Goal: Information Seeking & Learning: Find specific fact

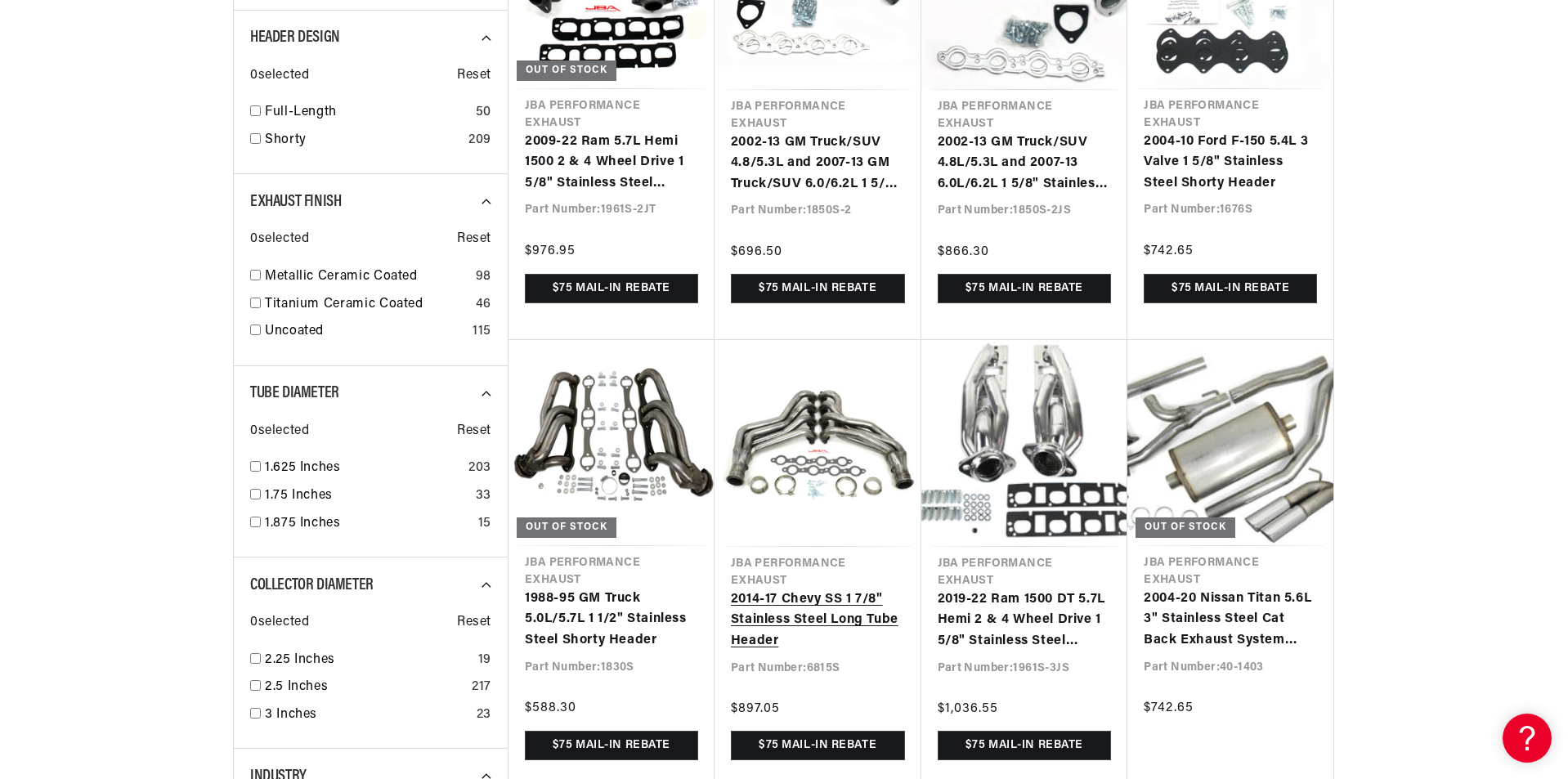
scroll to position [1291, 0]
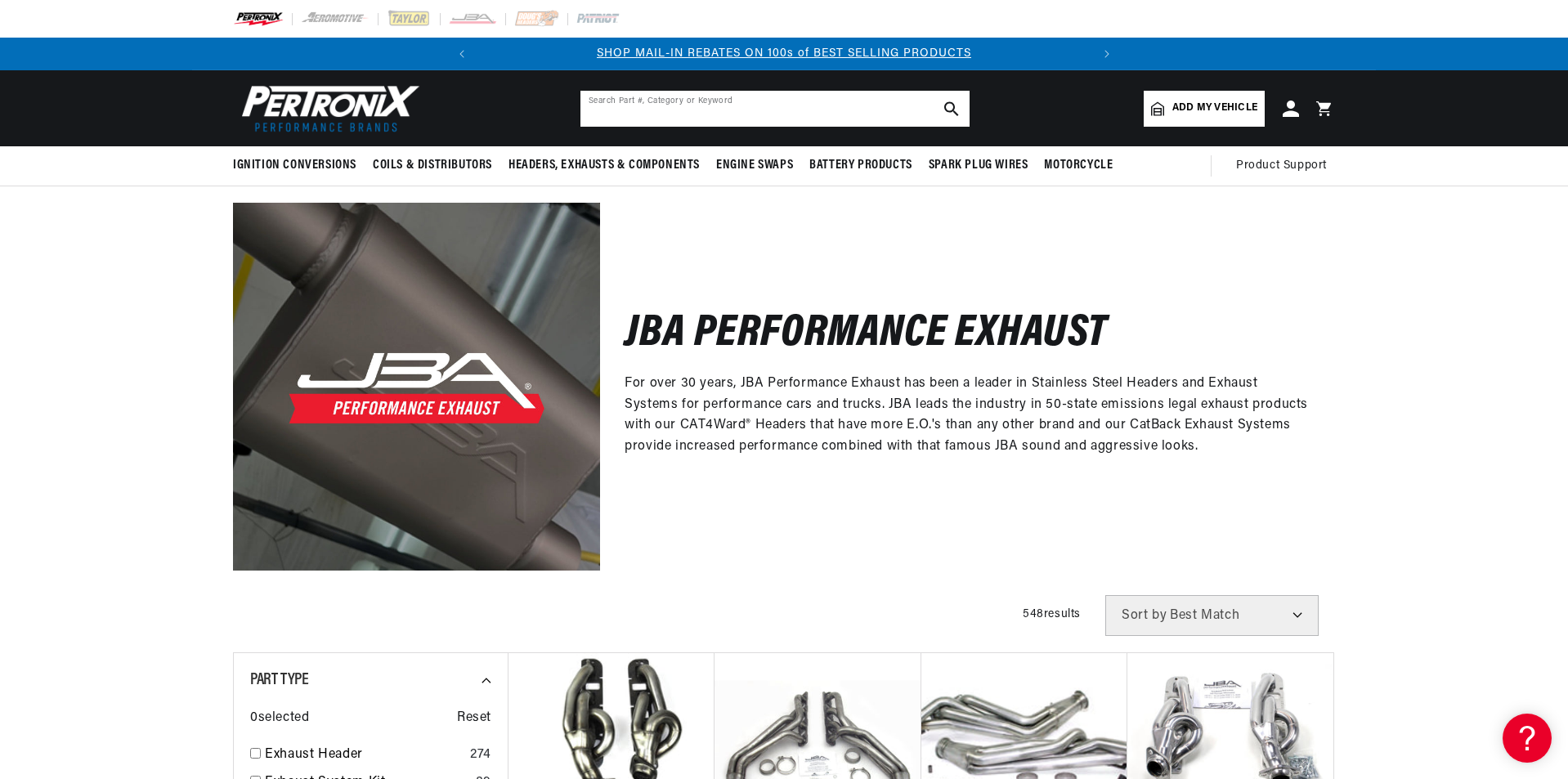
click at [701, 109] on input "text" at bounding box center [775, 109] width 389 height 36
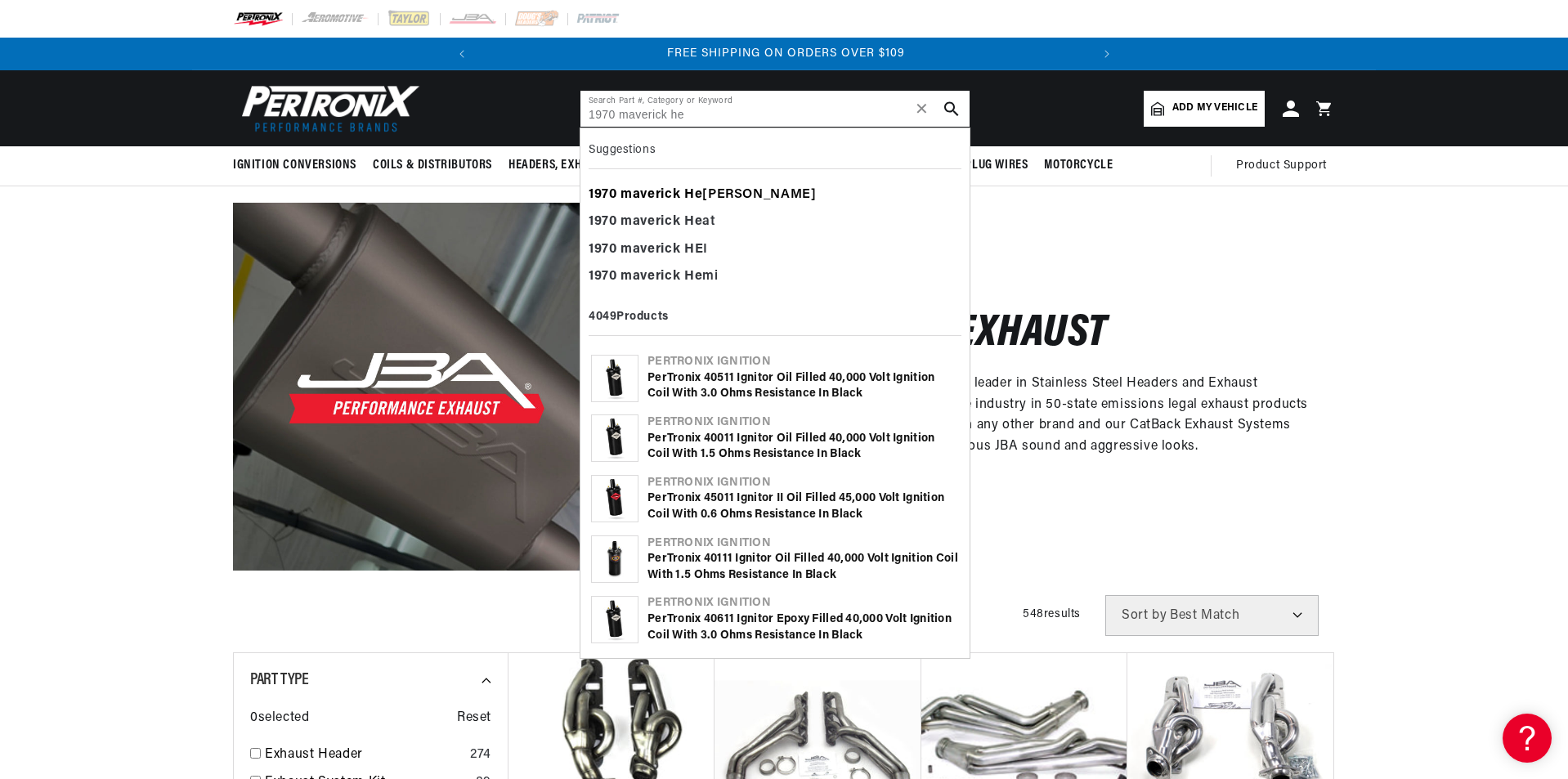
type input "1970 maverick he"
click at [690, 192] on b "He" at bounding box center [694, 195] width 18 height 13
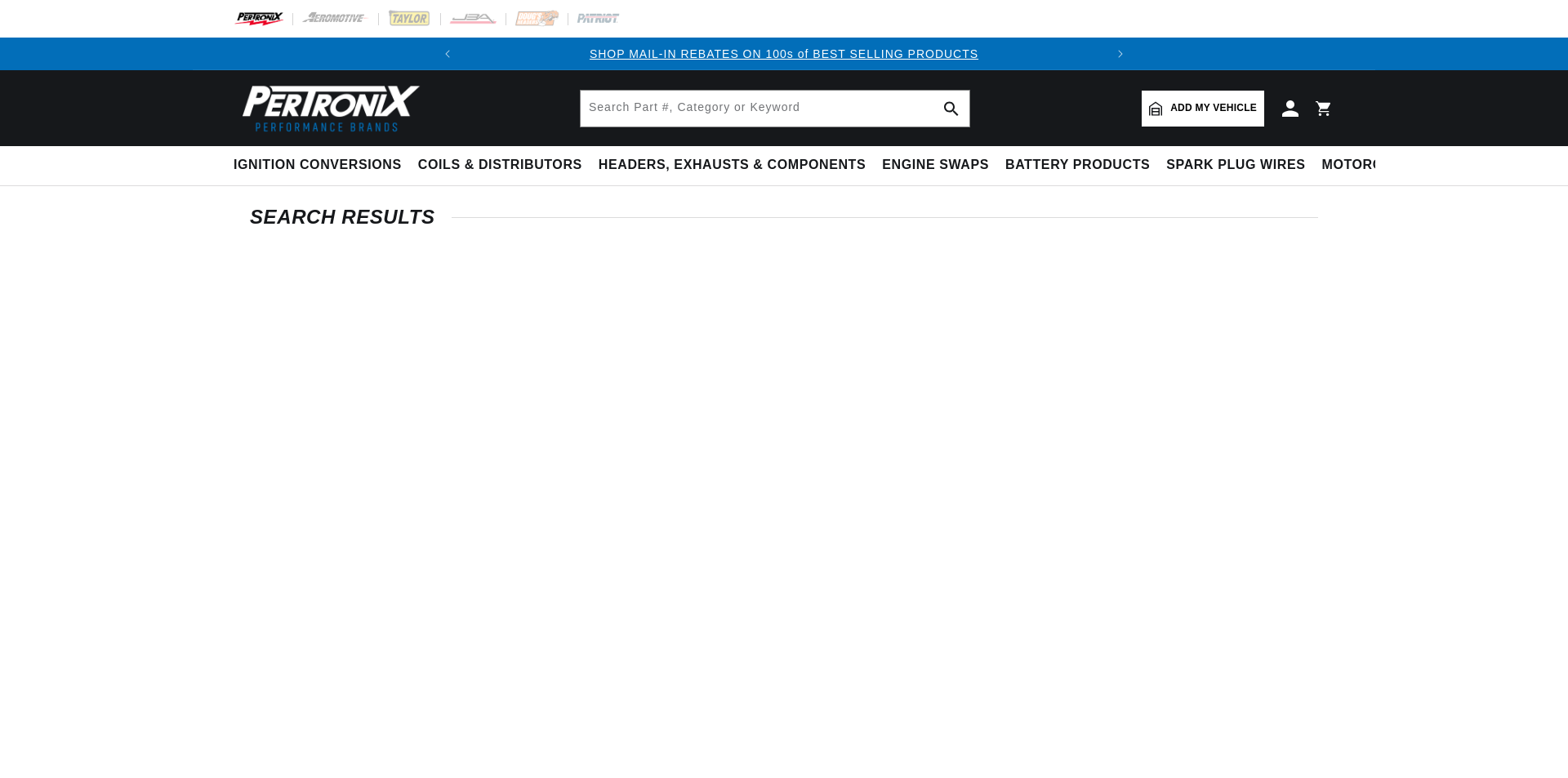
type input "1970 maverick Header"
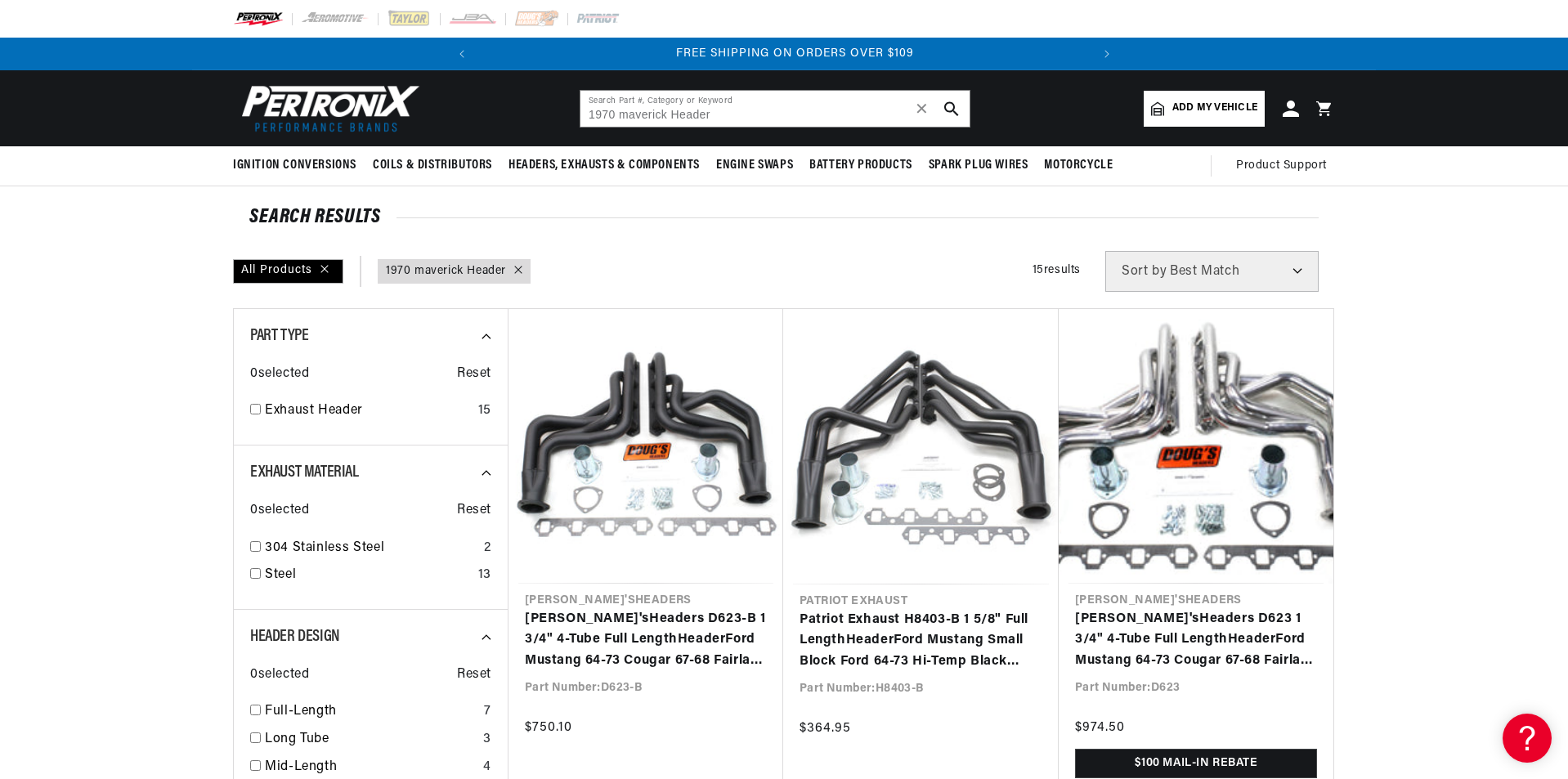
scroll to position [0, 610]
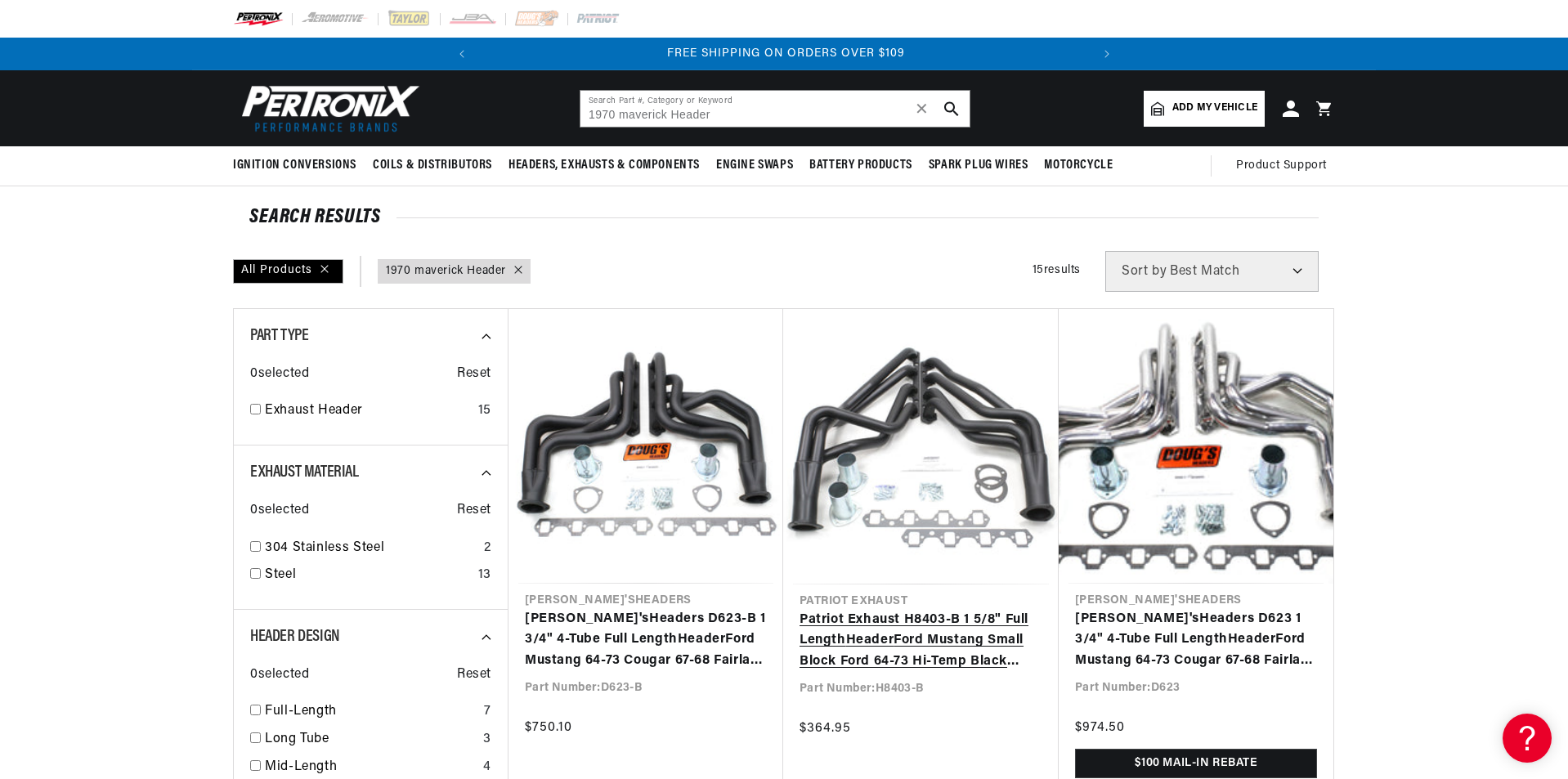
click at [920, 625] on link "Patriot Exhaust H8403-B 1 5/8" Full Length Header Ford Mustang Small Block Ford…" at bounding box center [921, 641] width 242 height 63
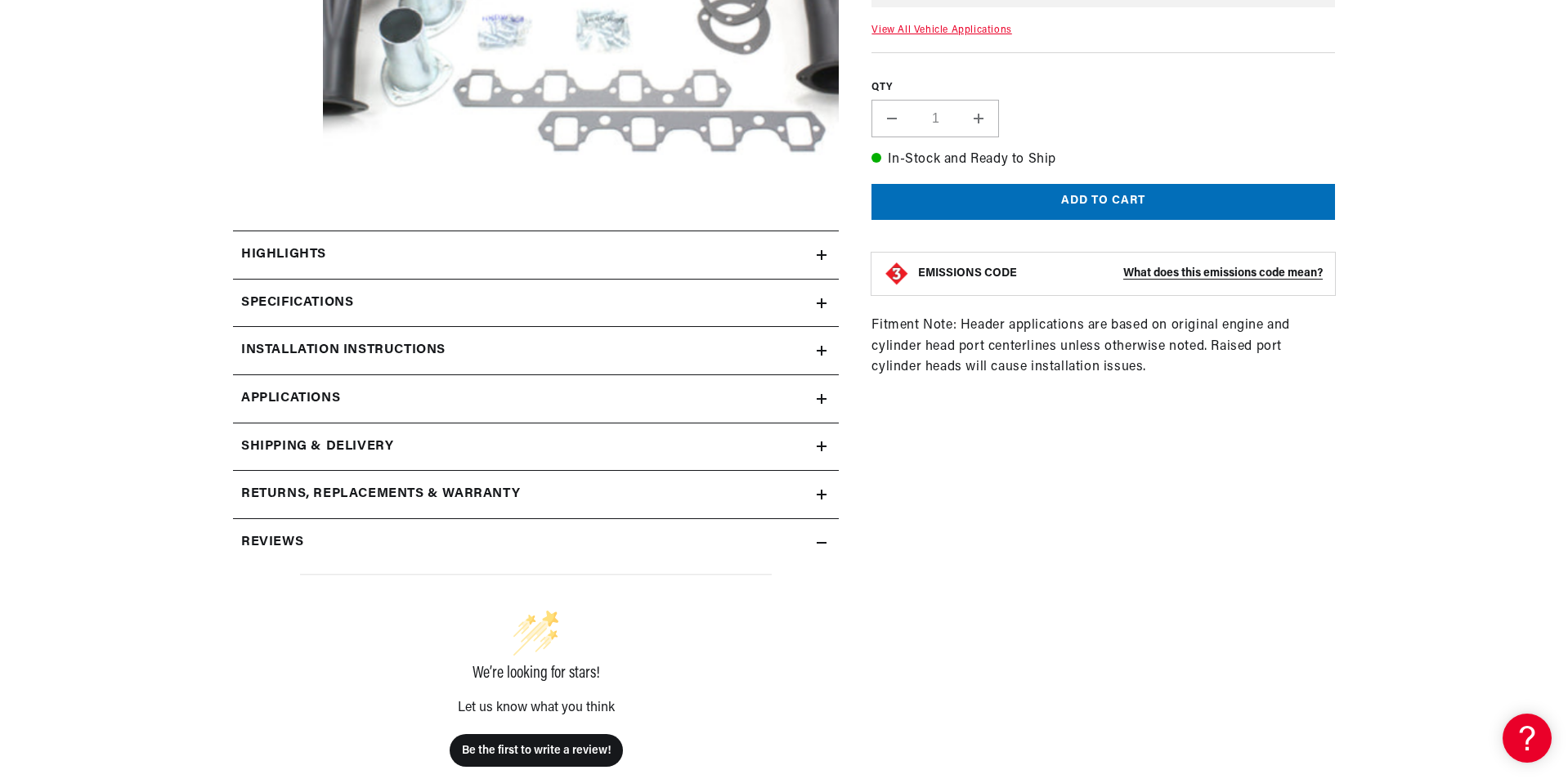
scroll to position [0, 610]
click at [819, 303] on icon at bounding box center [821, 303] width 10 height 0
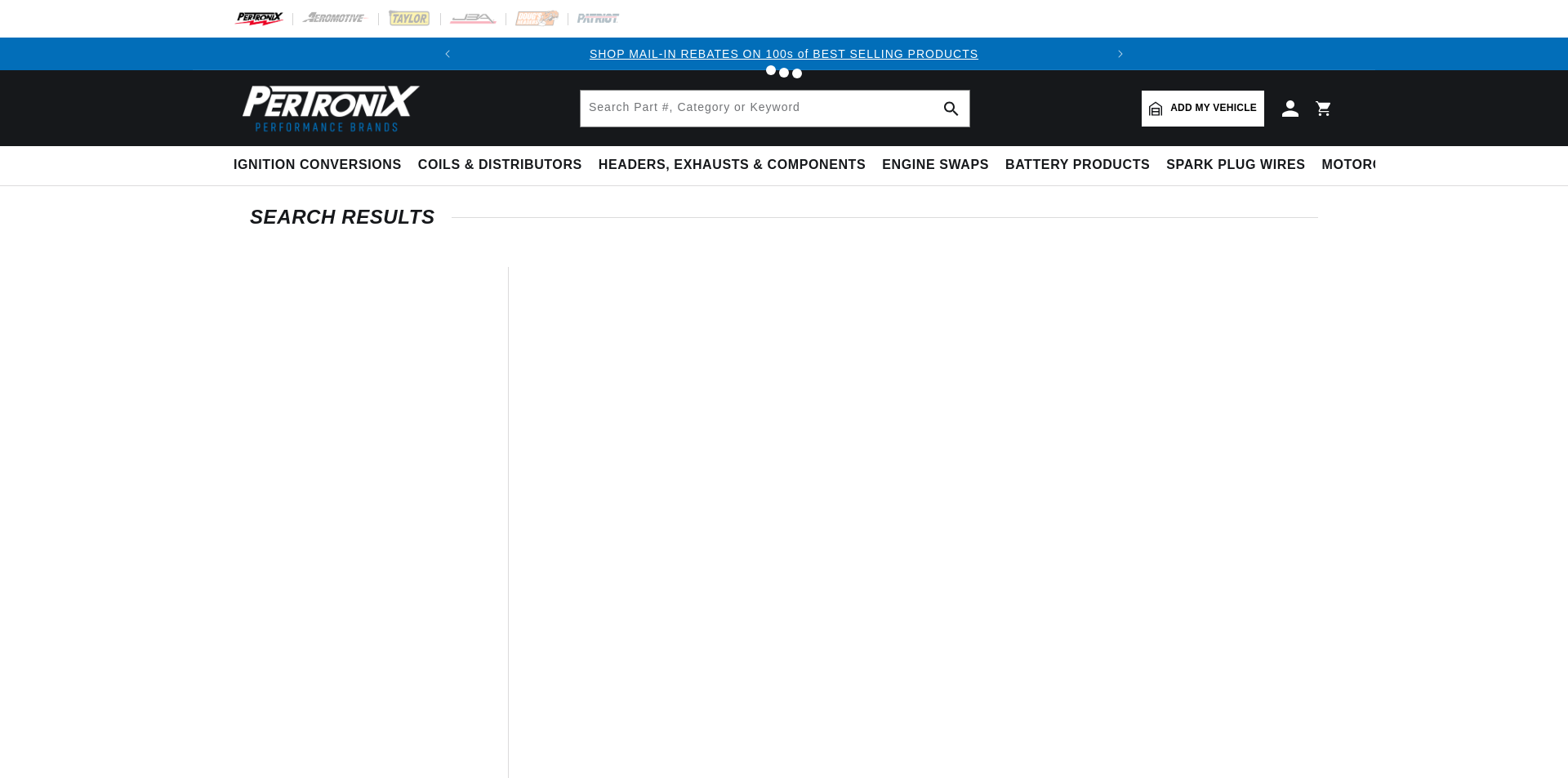
type input "1970 maverick Header"
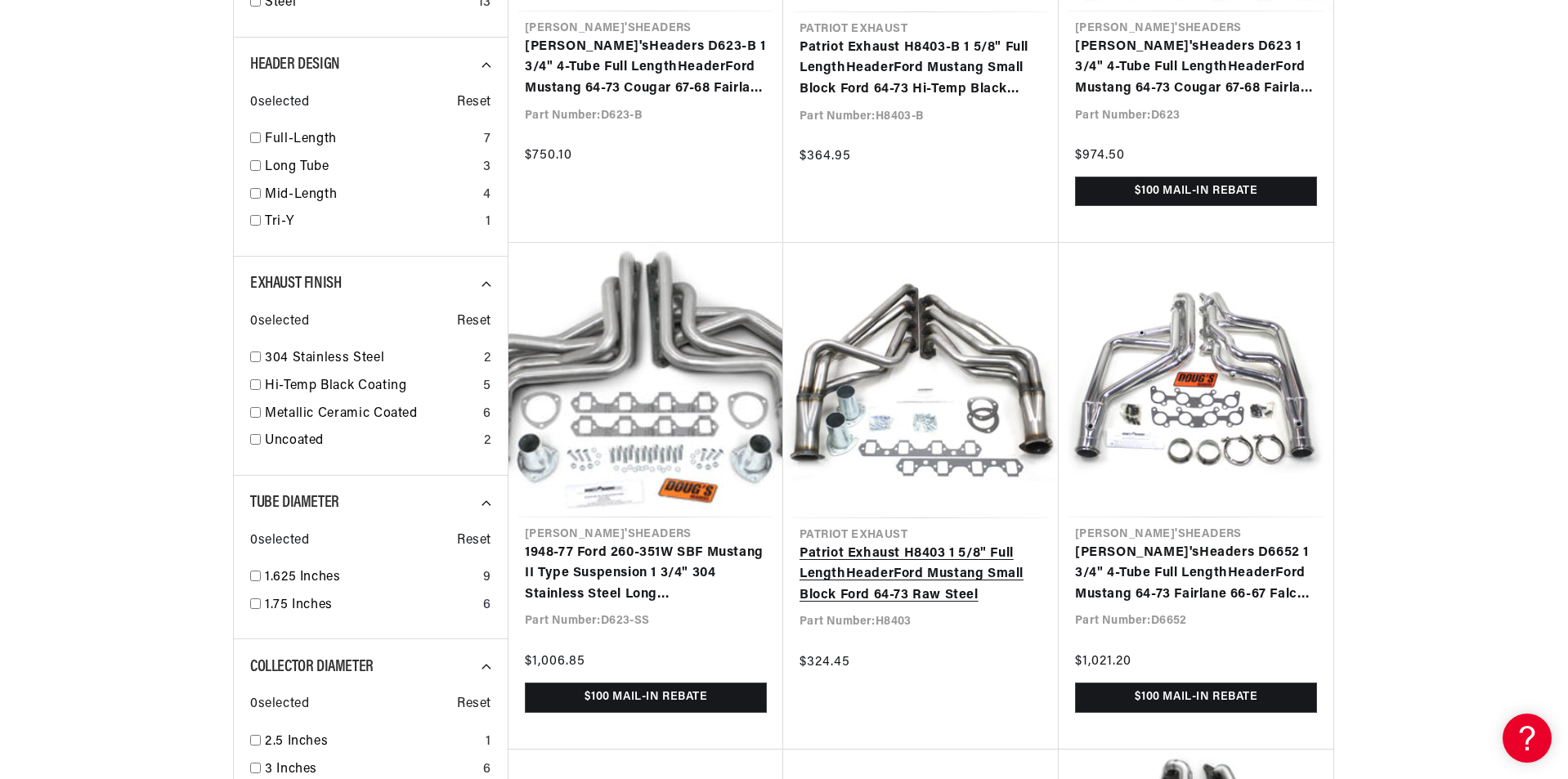
click at [867, 599] on link "Patriot Exhaust H8403 1 5/8" Full Length Header Ford Mustang Small Block Ford 6…" at bounding box center [921, 575] width 242 height 63
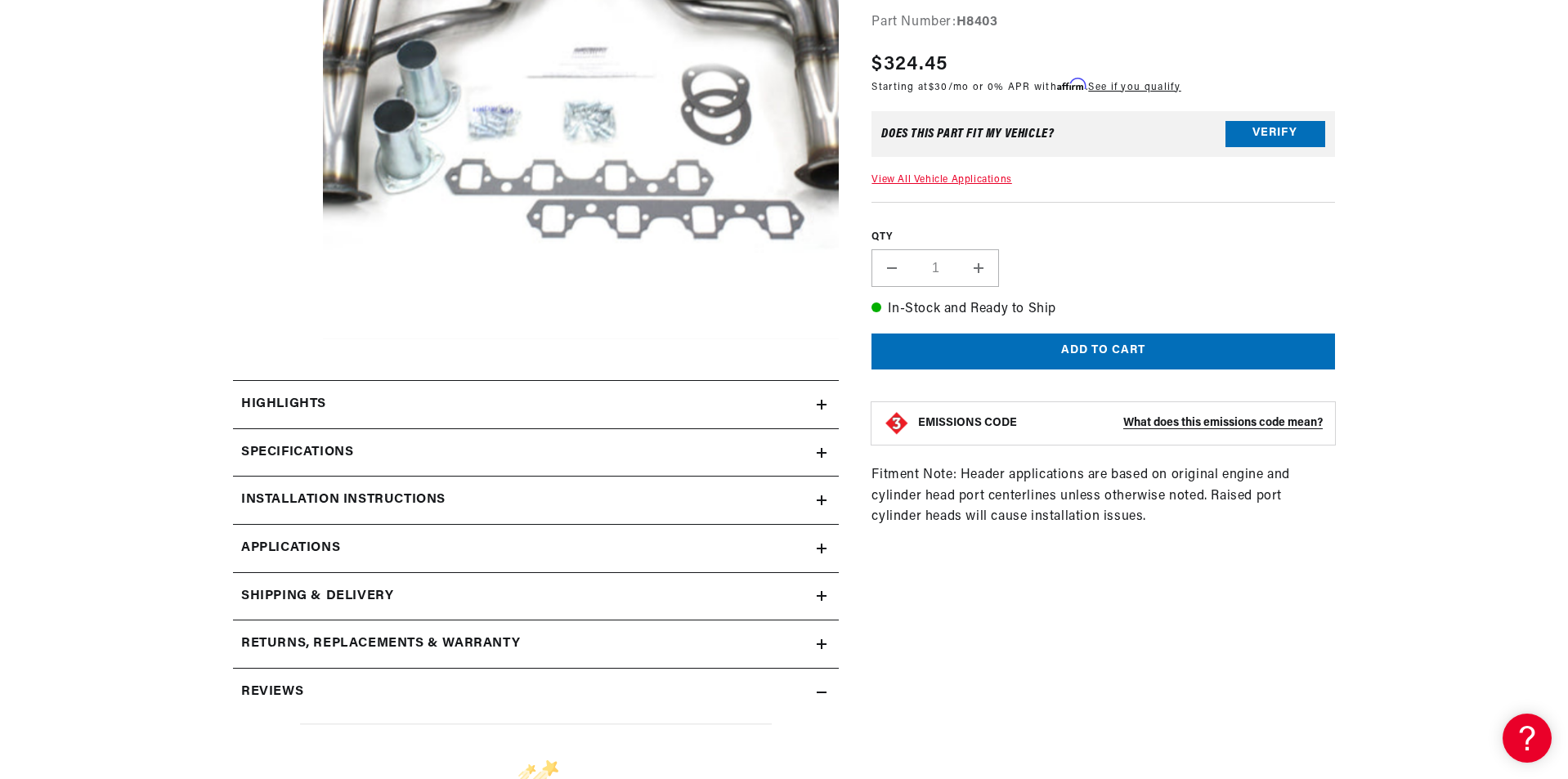
scroll to position [490, 0]
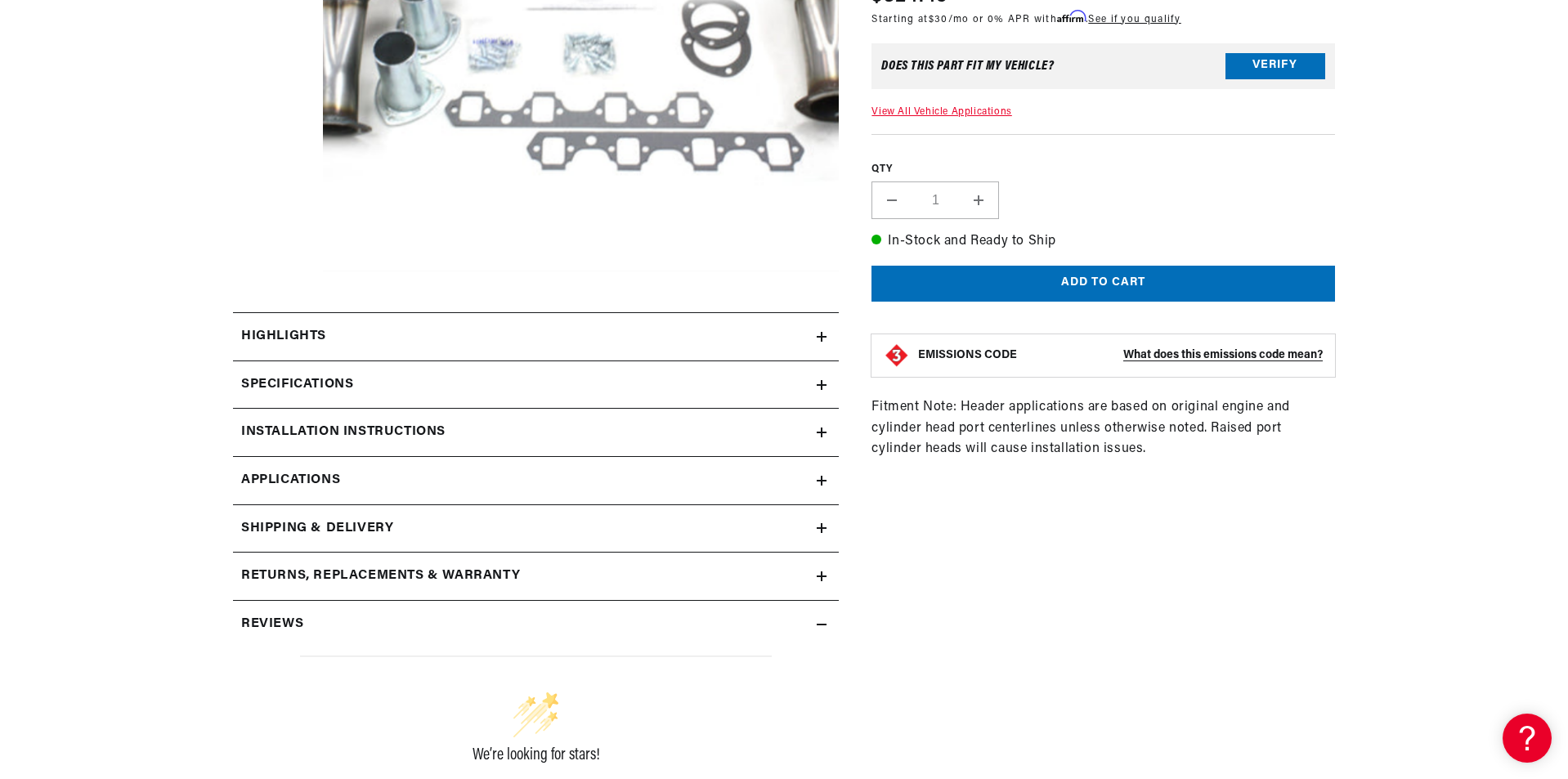
click at [454, 380] on div "Specifications" at bounding box center [524, 385] width 583 height 22
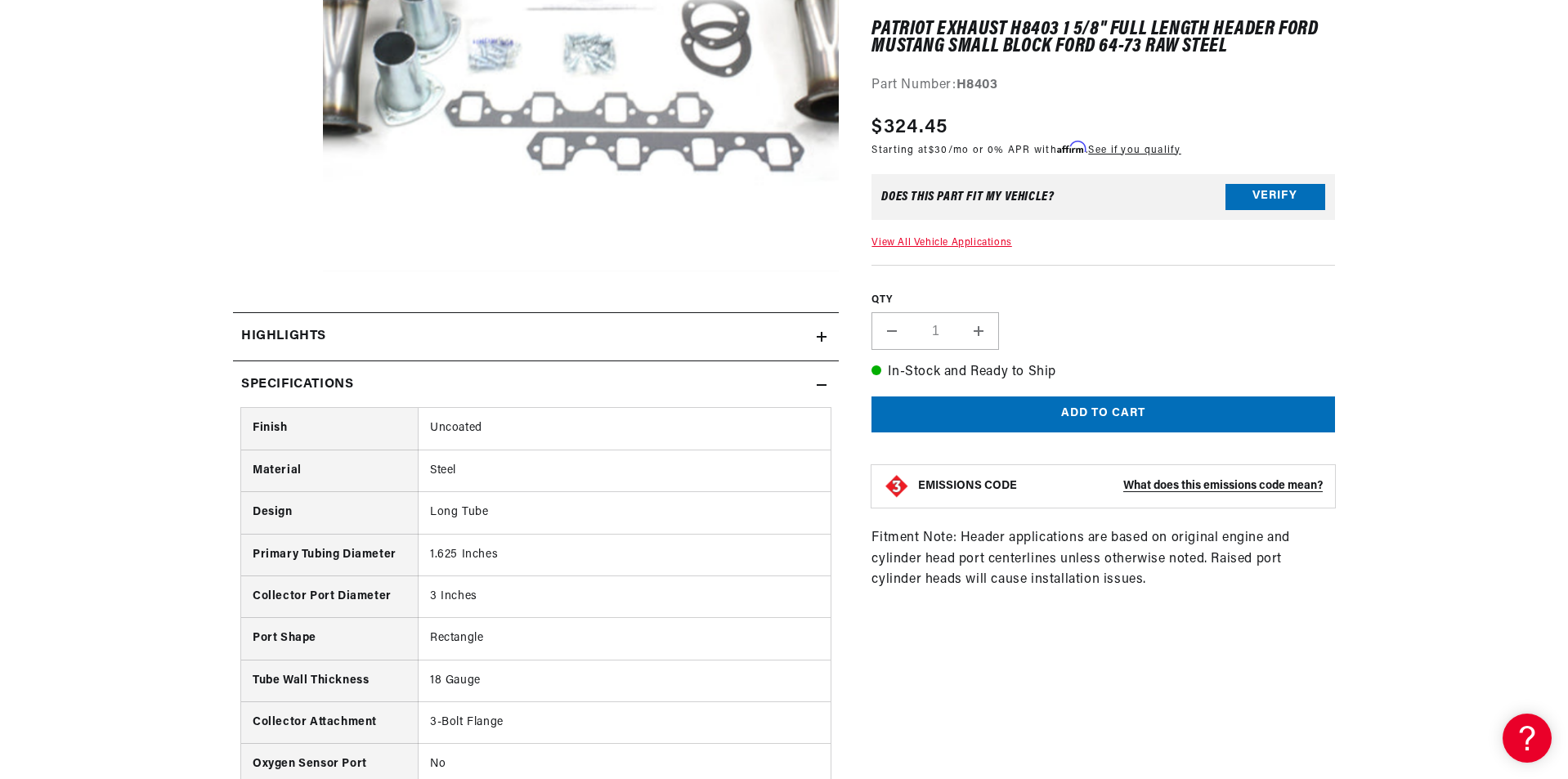
scroll to position [0, 0]
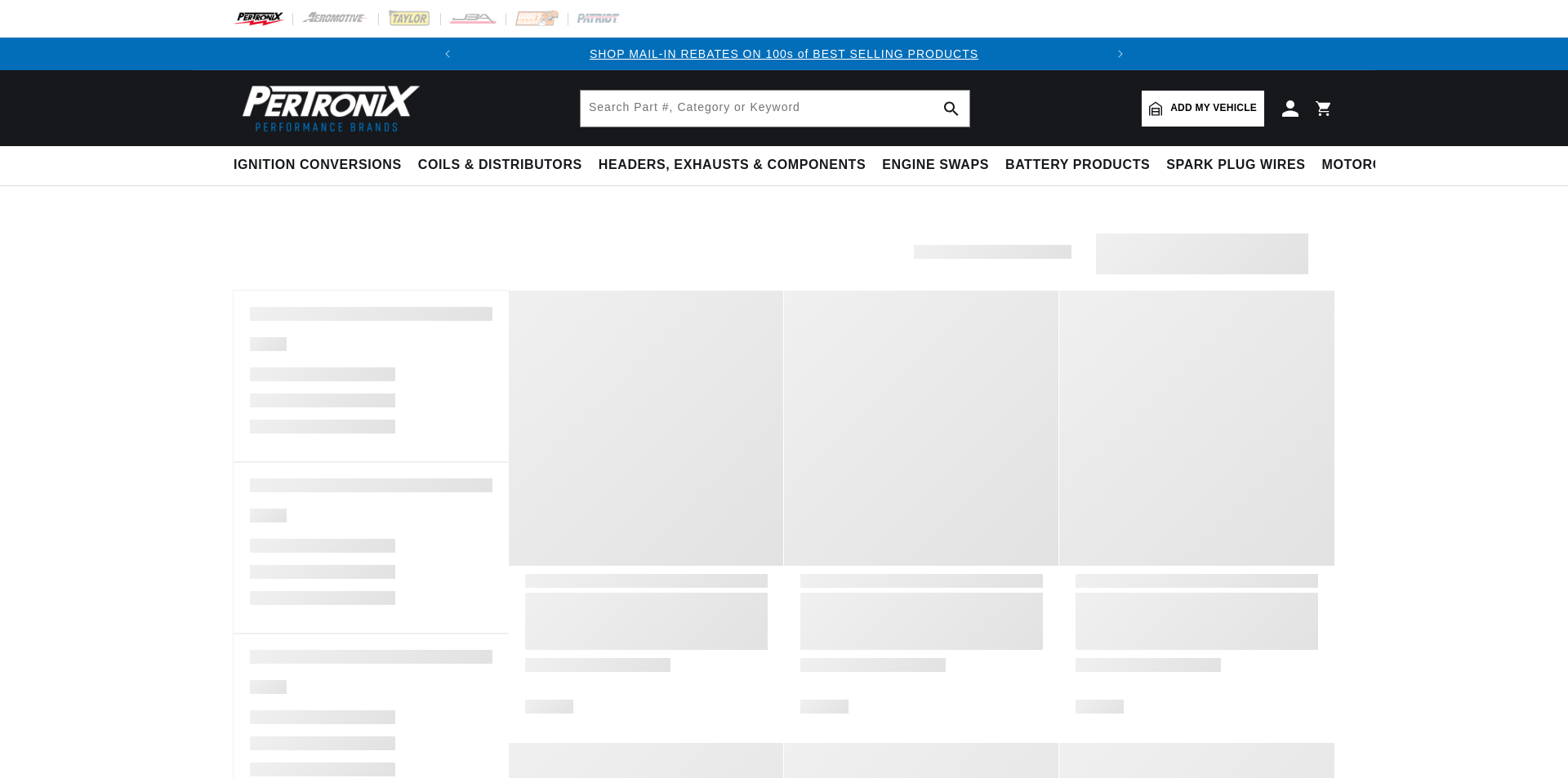
type input "1970 maverick Header"
